Goal: Information Seeking & Learning: Understand process/instructions

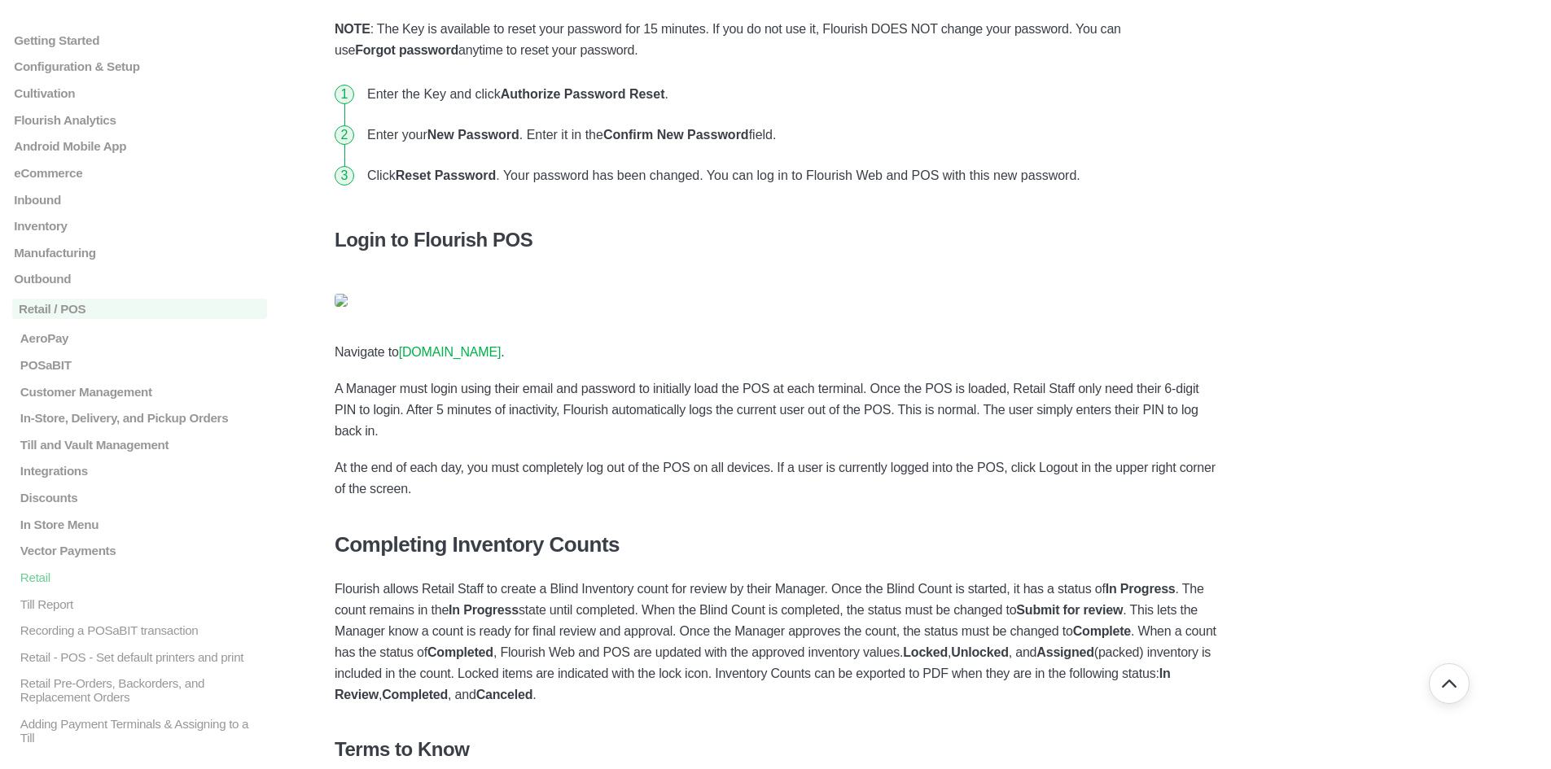
scroll to position [2272, 0]
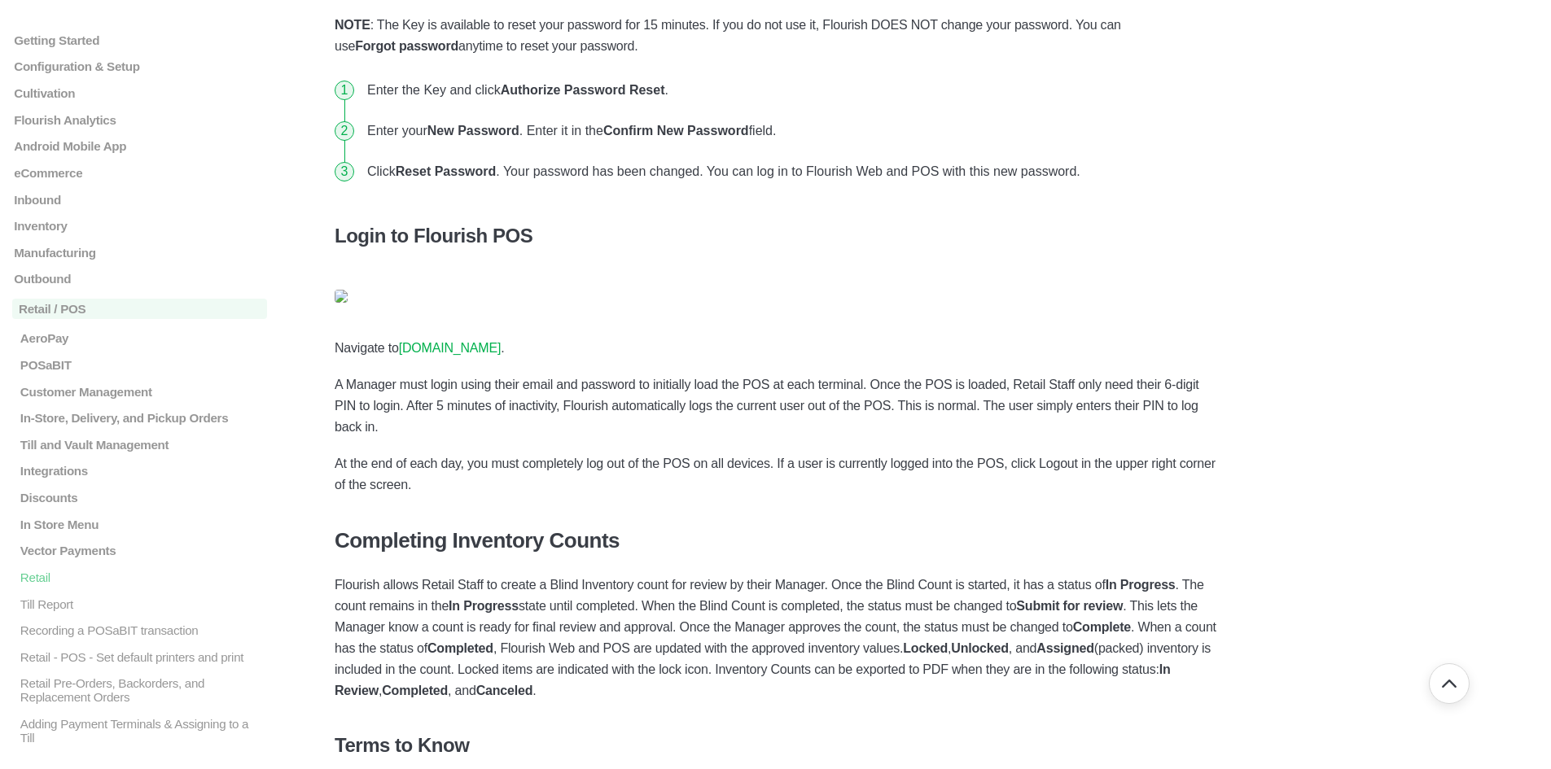
drag, startPoint x: 400, startPoint y: 349, endPoint x: 540, endPoint y: 352, distance: 140.1
click at [540, 352] on p "Navigate to pos.flourishsoftware.com ." at bounding box center [776, 348] width 882 height 21
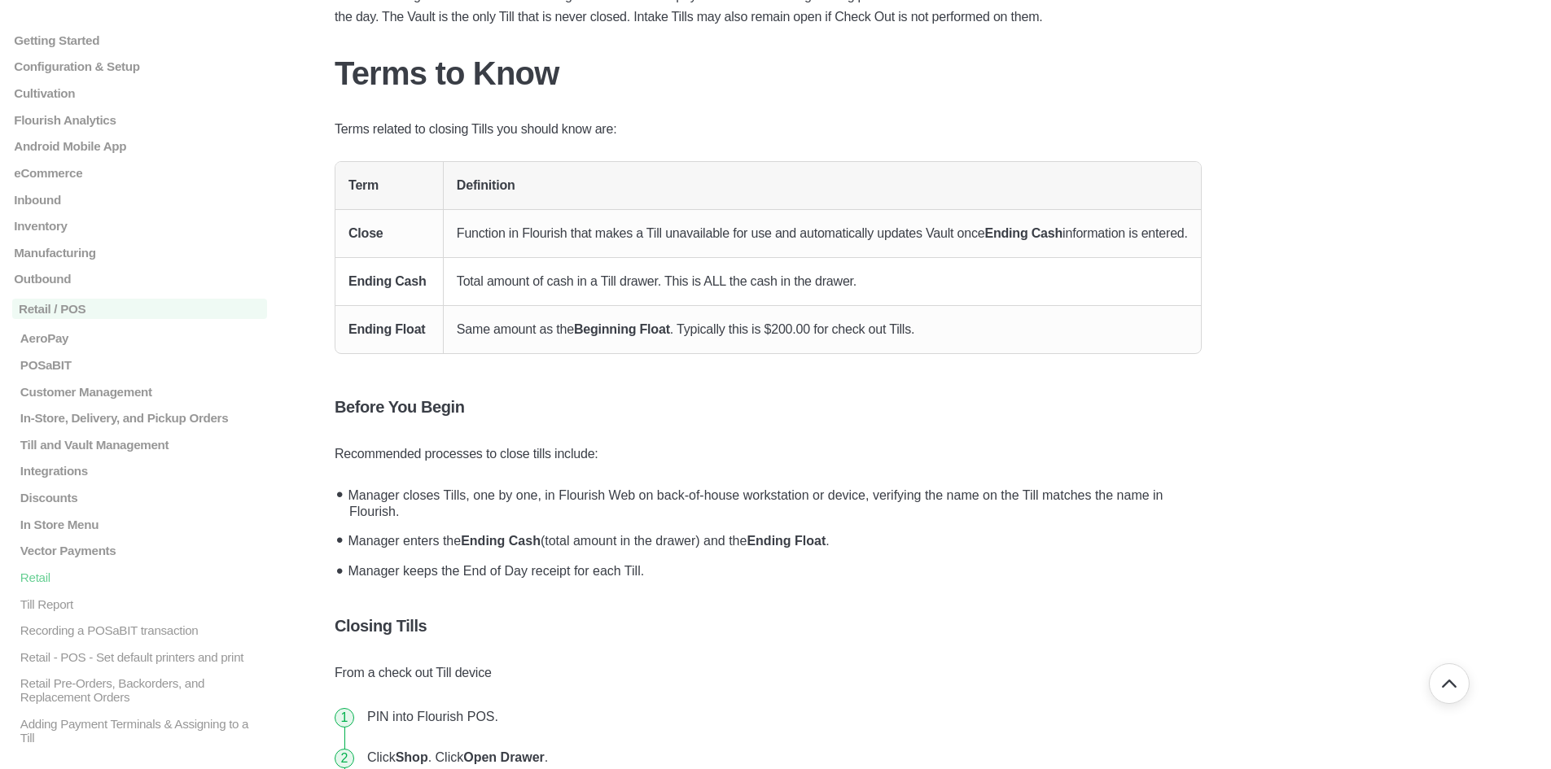
scroll to position [5672, 0]
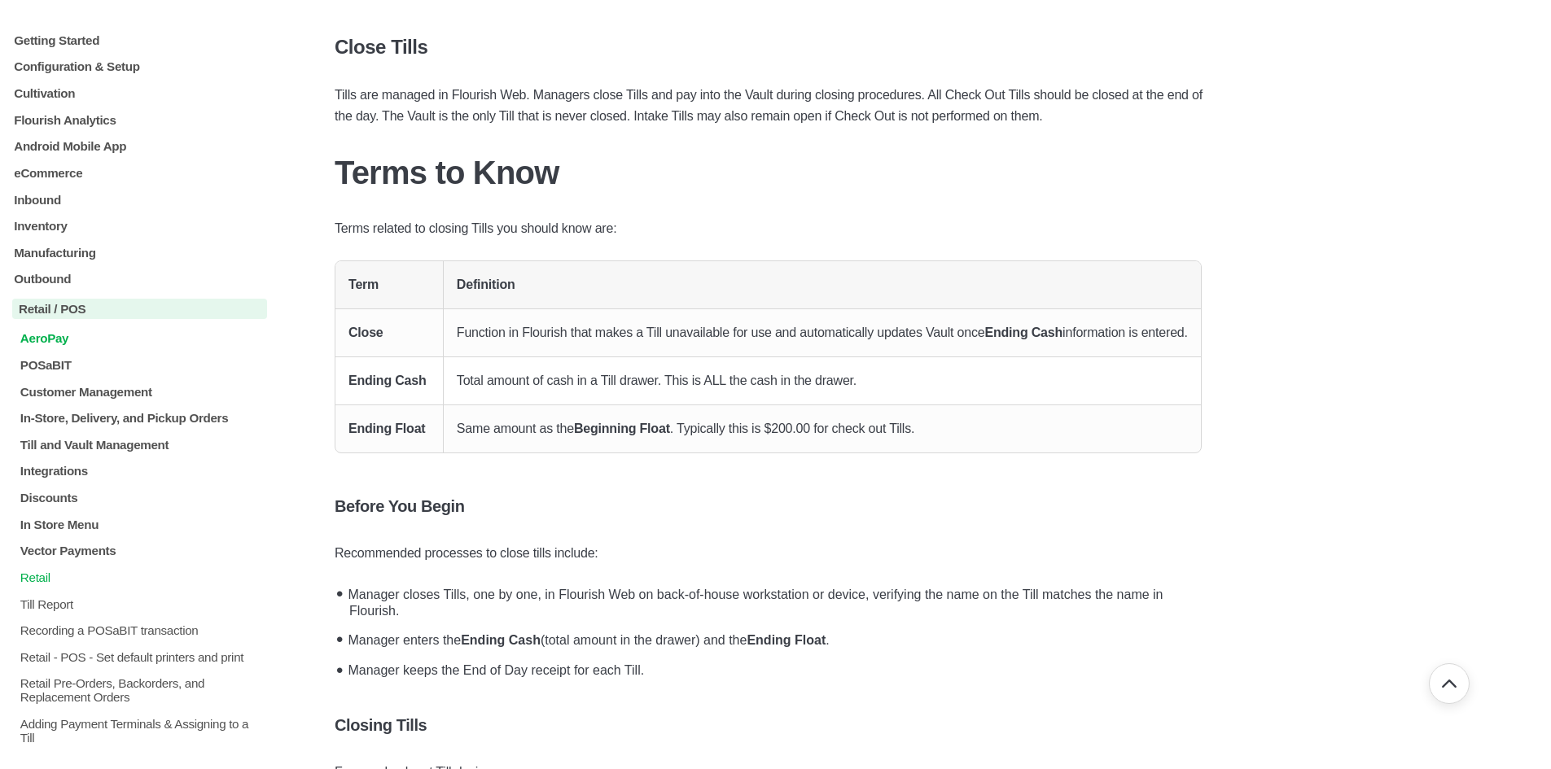
click at [34, 342] on p "AeroPay" at bounding box center [143, 338] width 248 height 14
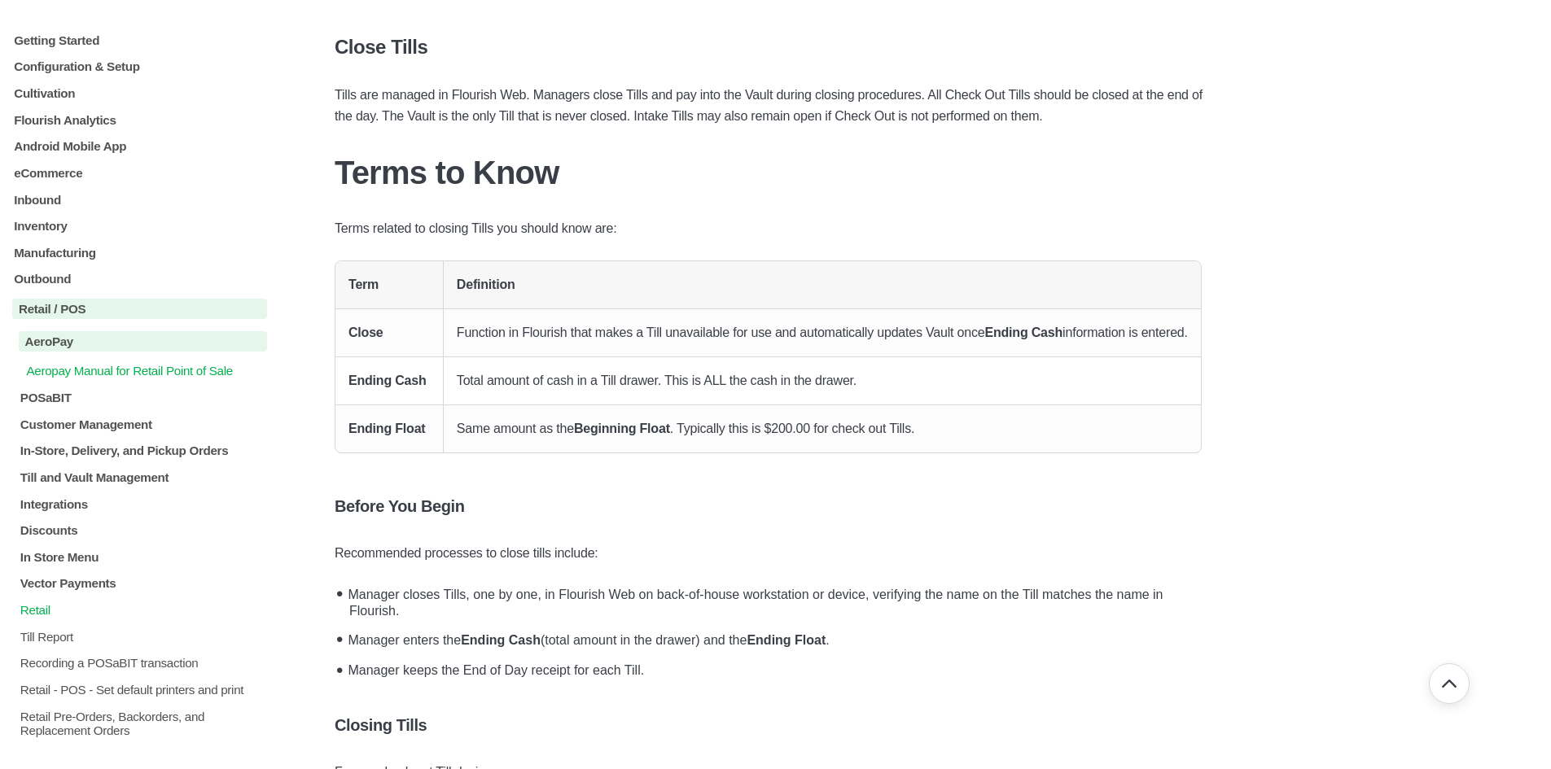
click at [55, 366] on p "Aeropay Manual for Retail Point of Sale" at bounding box center [145, 371] width 243 height 14
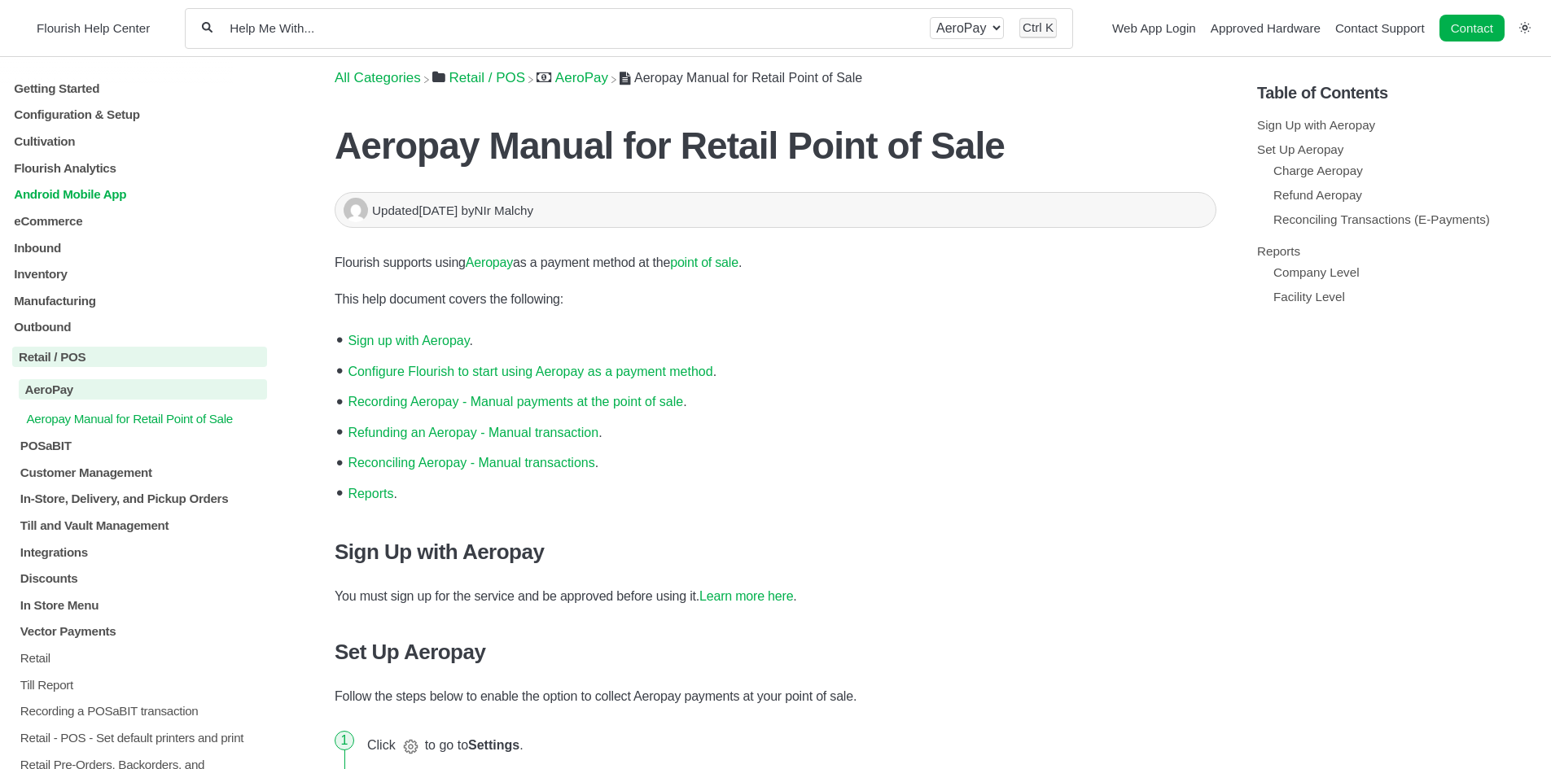
click at [60, 194] on p "Android Mobile App" at bounding box center [139, 194] width 255 height 14
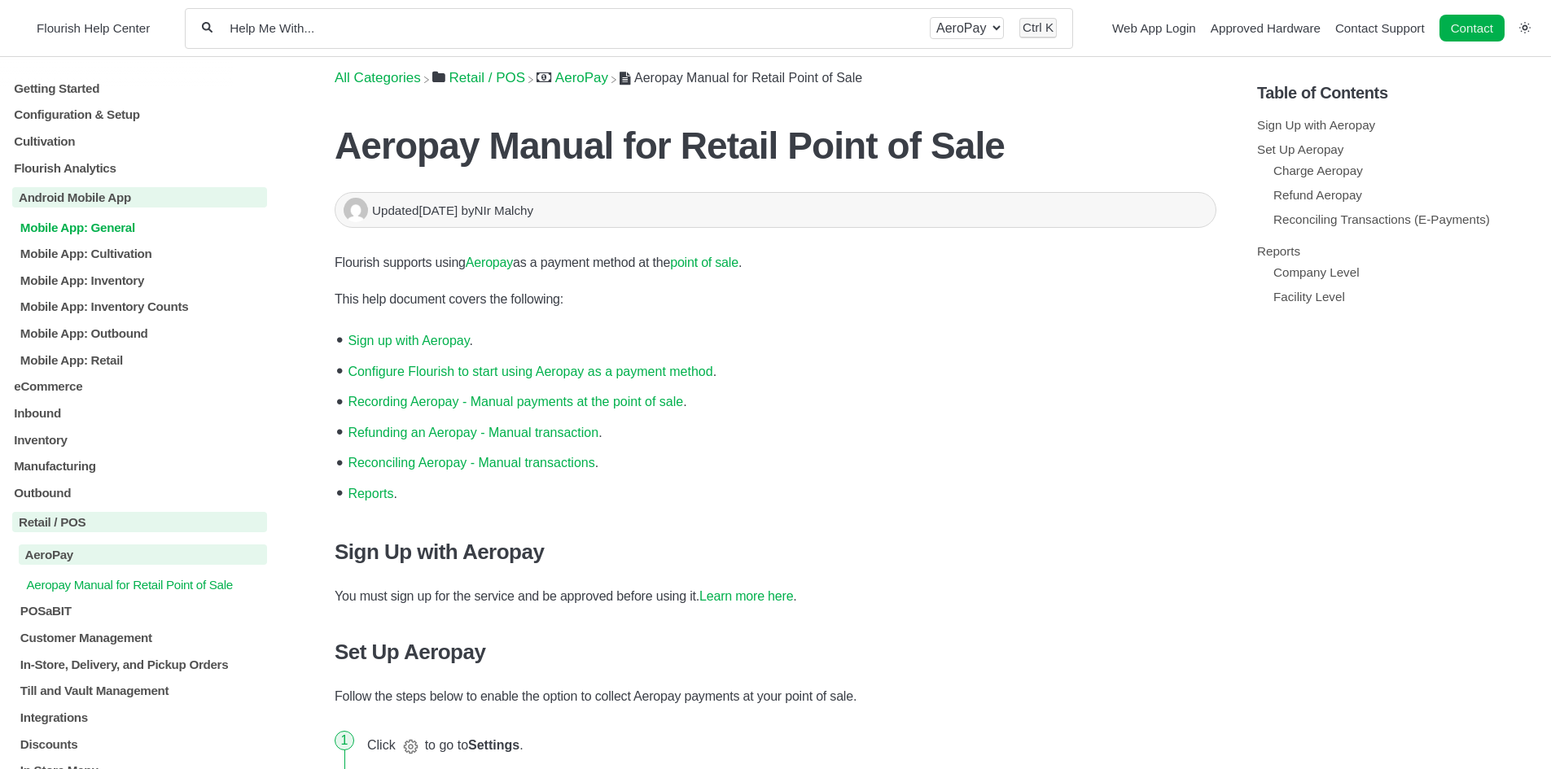
click at [84, 230] on p "Mobile App: General" at bounding box center [143, 227] width 248 height 14
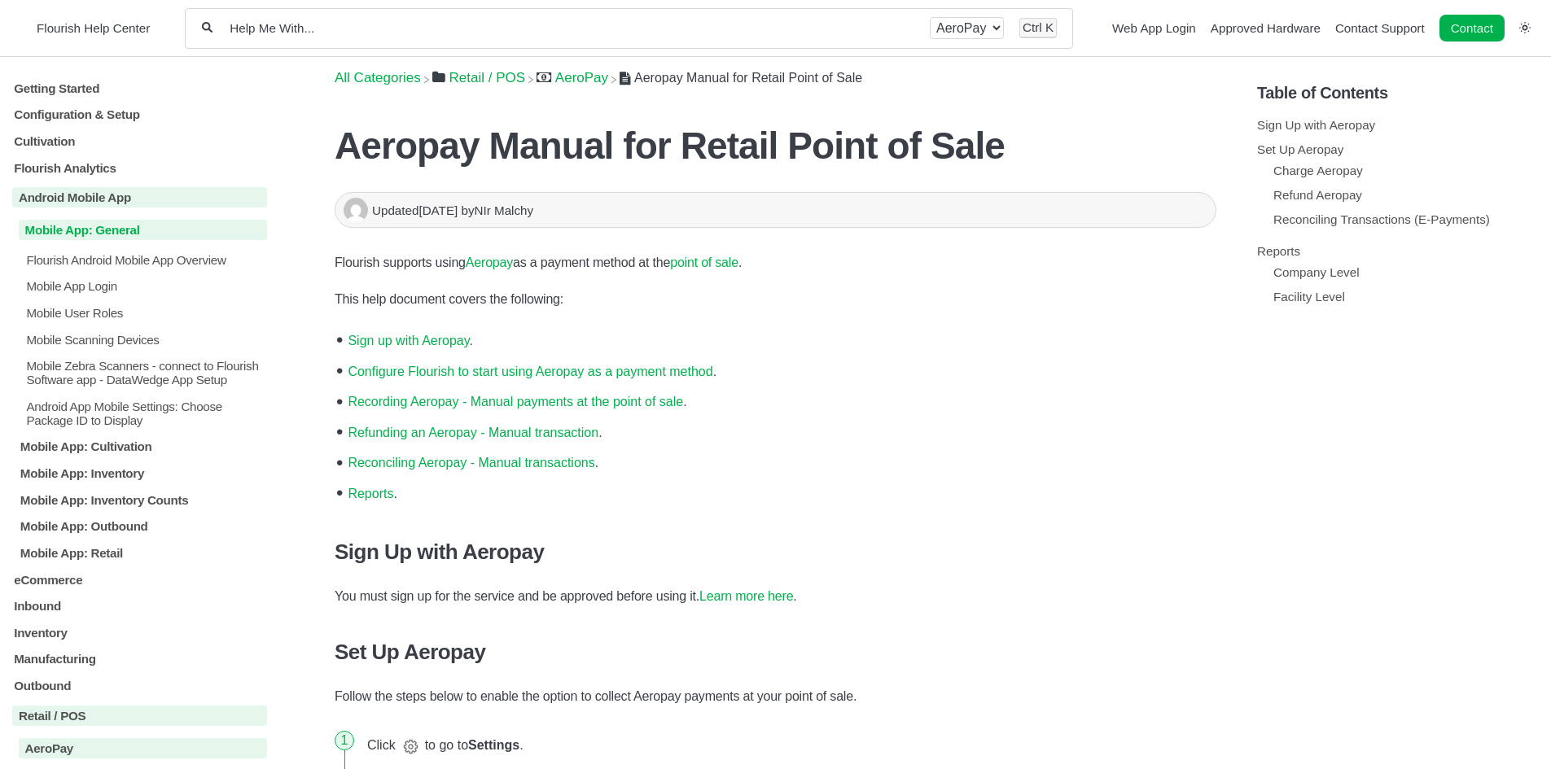
click at [83, 234] on p "Mobile App: General" at bounding box center [143, 230] width 248 height 20
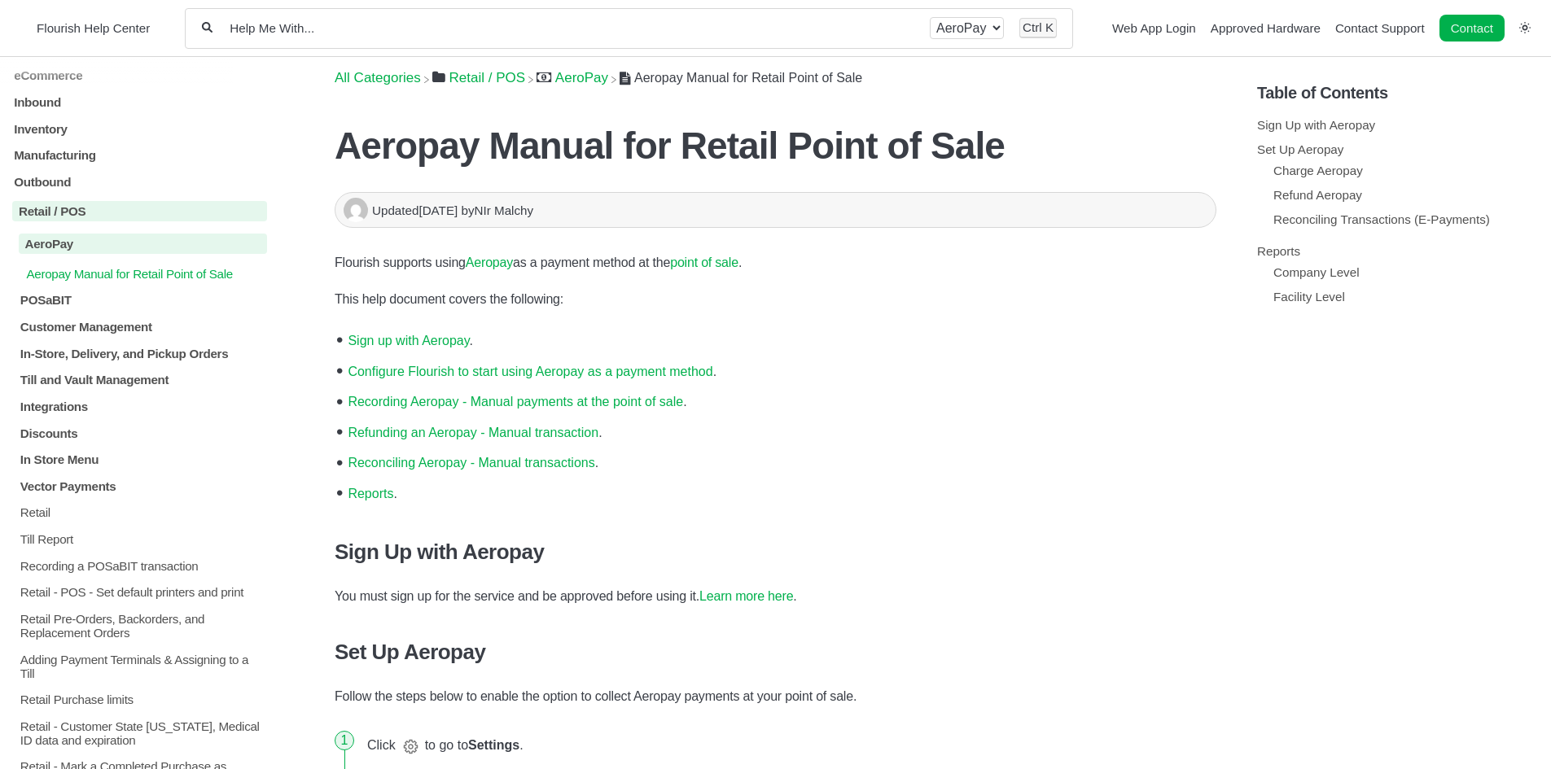
scroll to position [710, 0]
